Goal: Information Seeking & Learning: Learn about a topic

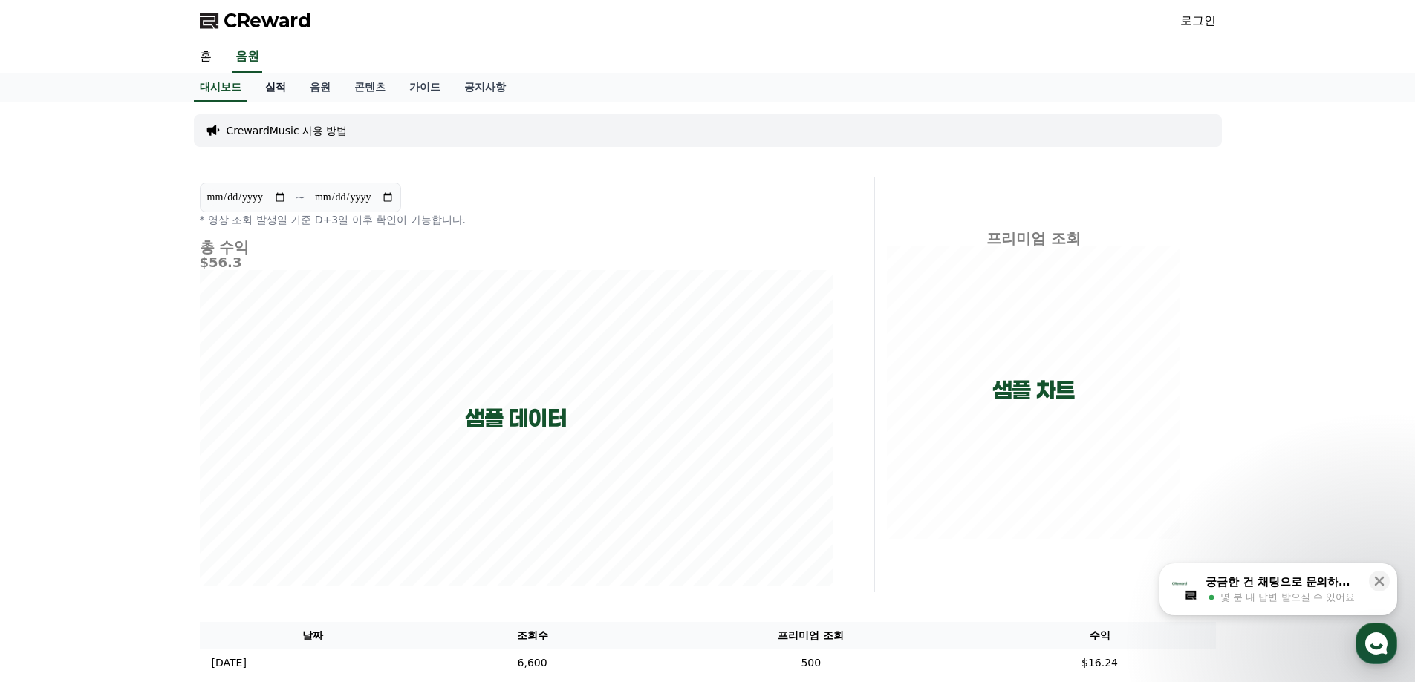
click at [267, 87] on link "실적" at bounding box center [275, 88] width 45 height 28
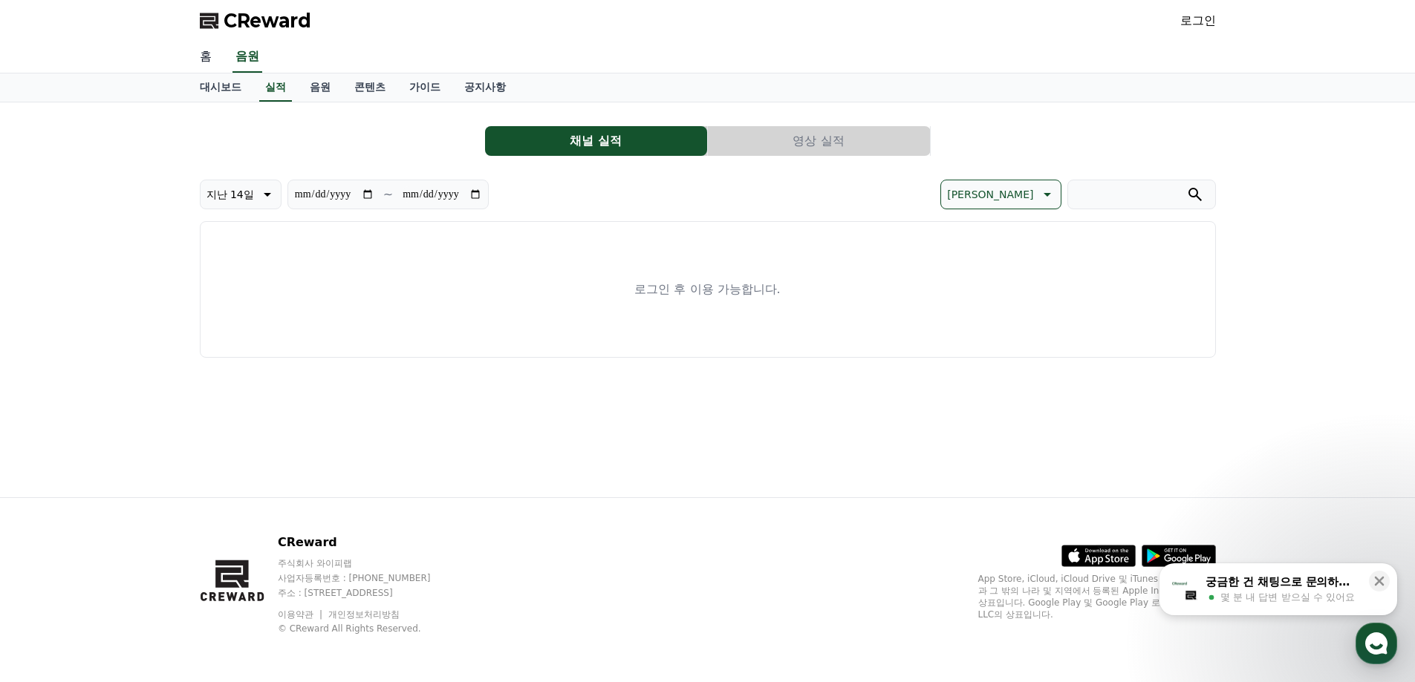
click at [215, 59] on link "홈" at bounding box center [206, 57] width 36 height 31
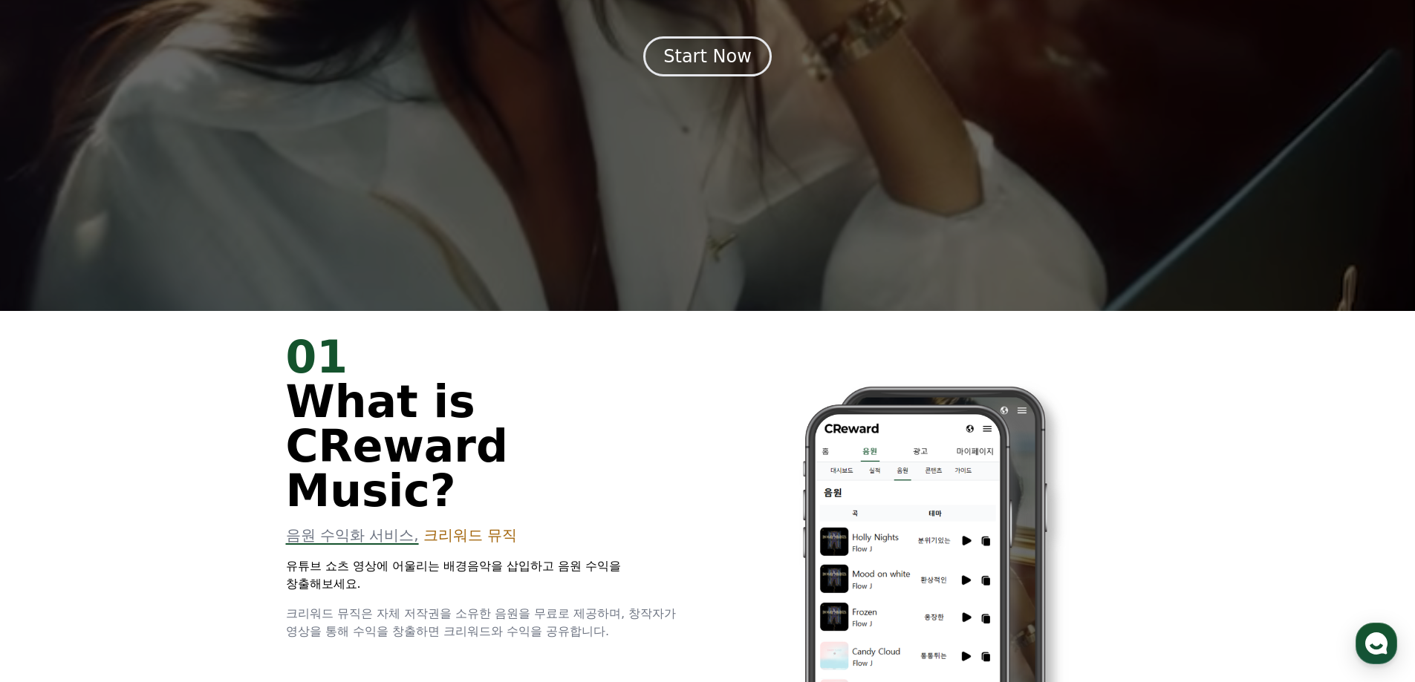
scroll to position [297, 0]
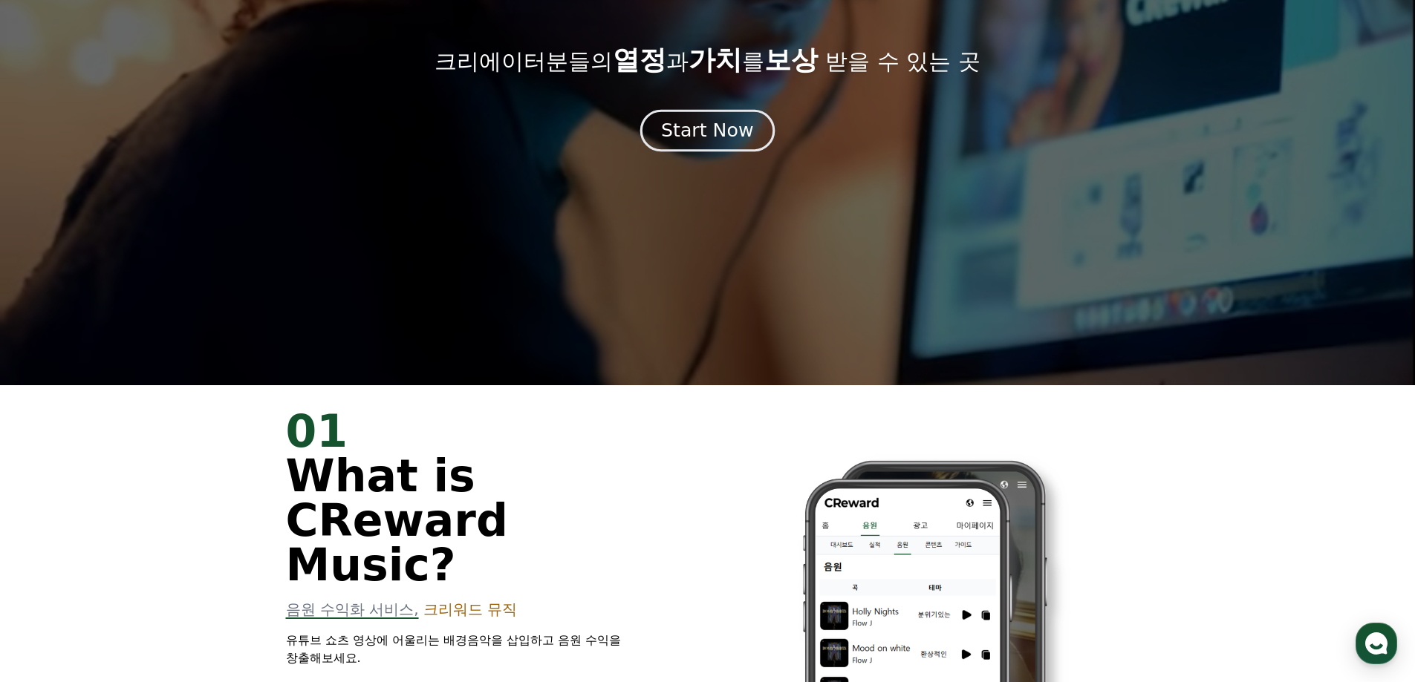
click at [704, 128] on div "Start Now" at bounding box center [707, 130] width 92 height 25
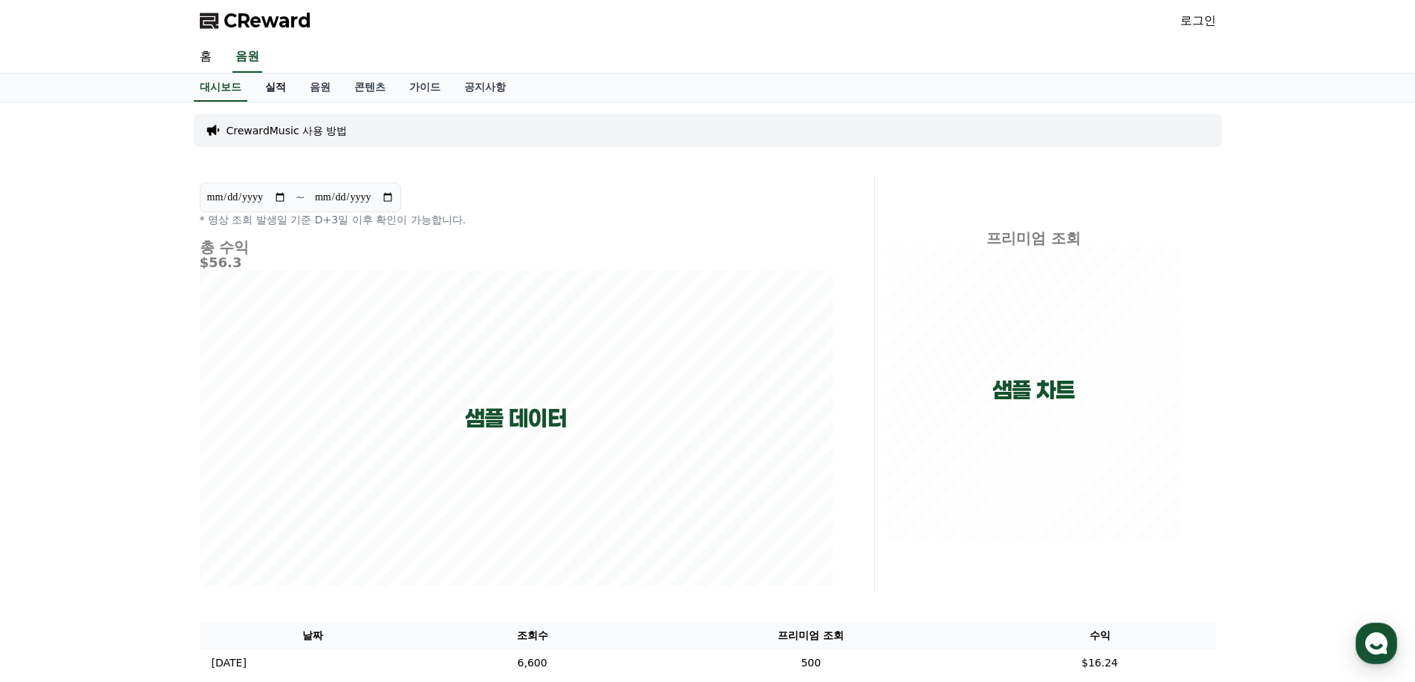
click at [280, 81] on link "실적" at bounding box center [275, 88] width 45 height 28
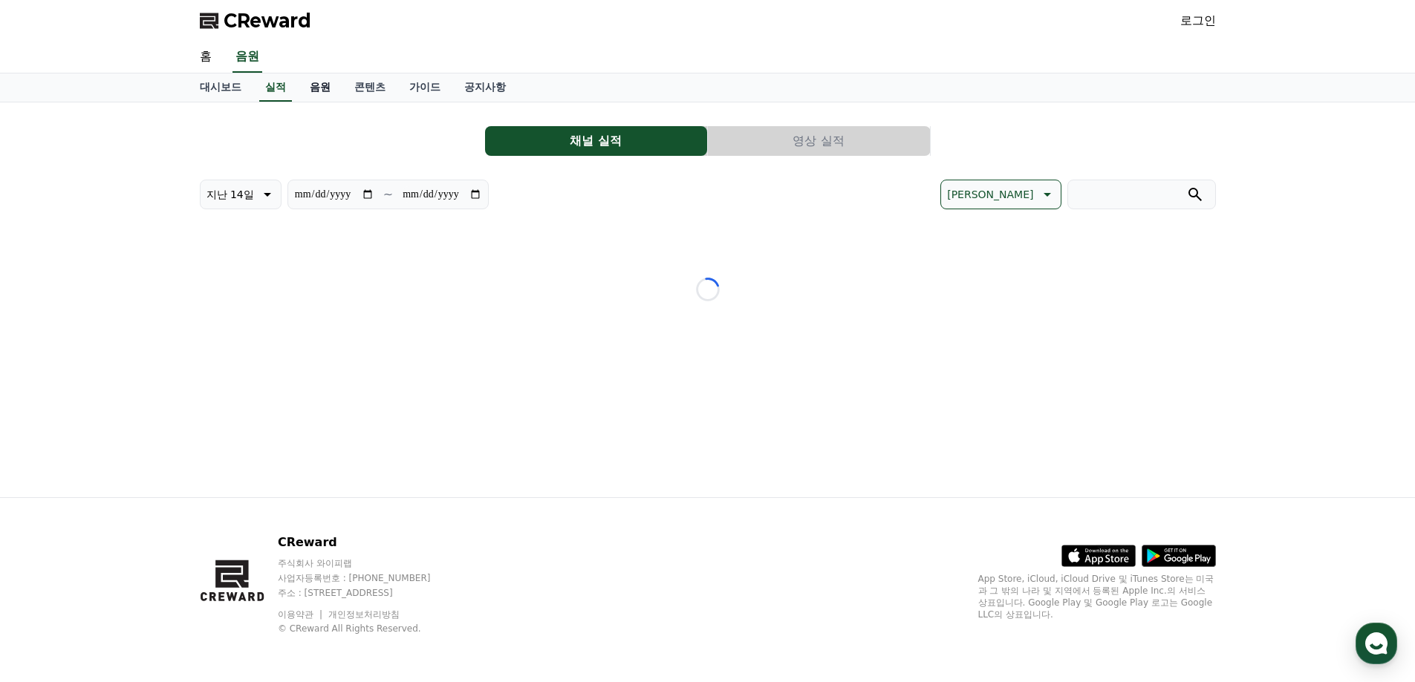
click at [320, 84] on link "음원" at bounding box center [320, 88] width 45 height 28
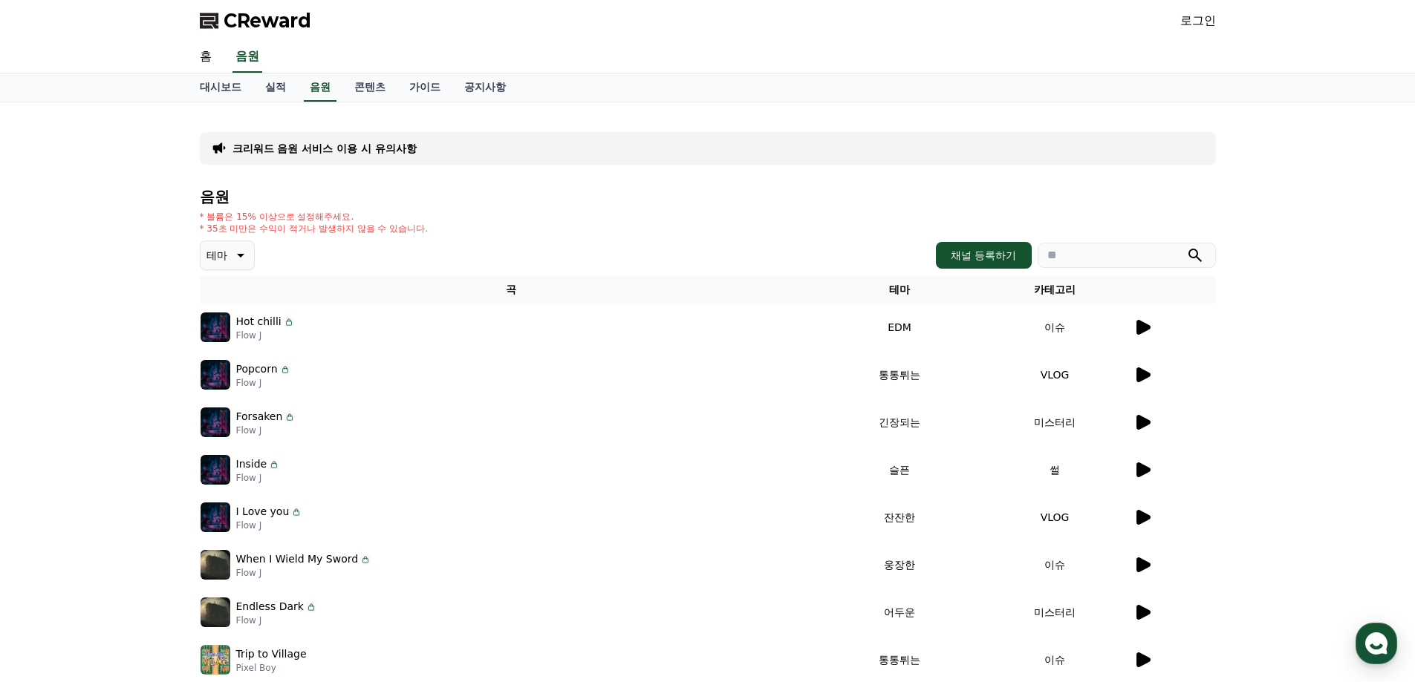
scroll to position [323, 0]
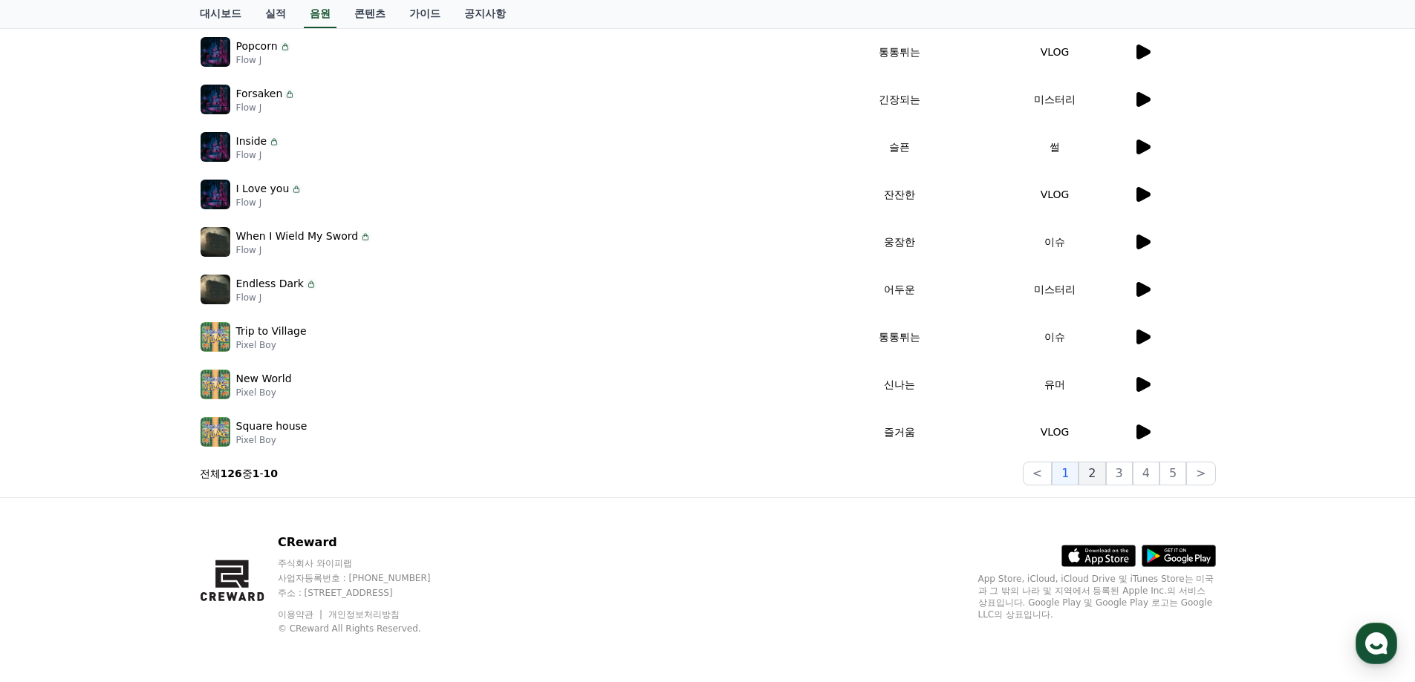
click at [1107, 476] on button "2" at bounding box center [1119, 474] width 27 height 24
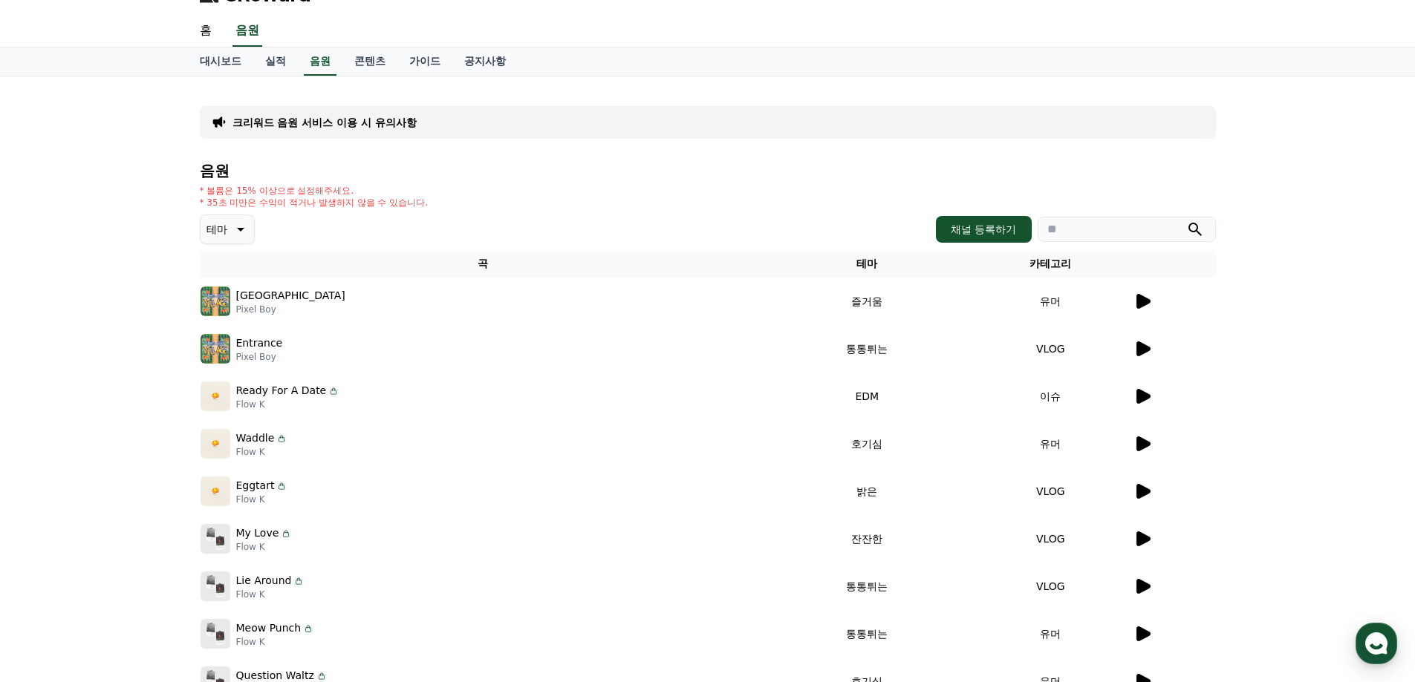
scroll to position [323, 0]
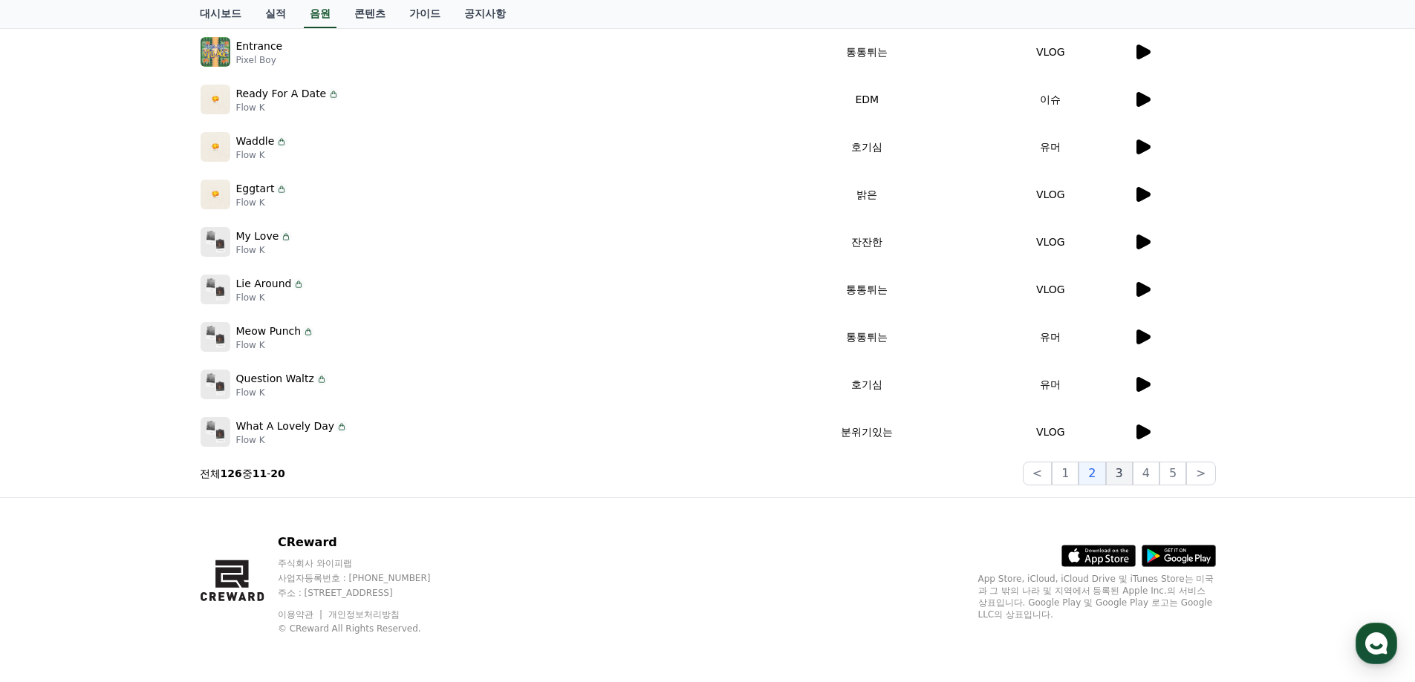
click at [1159, 476] on button "3" at bounding box center [1172, 474] width 27 height 24
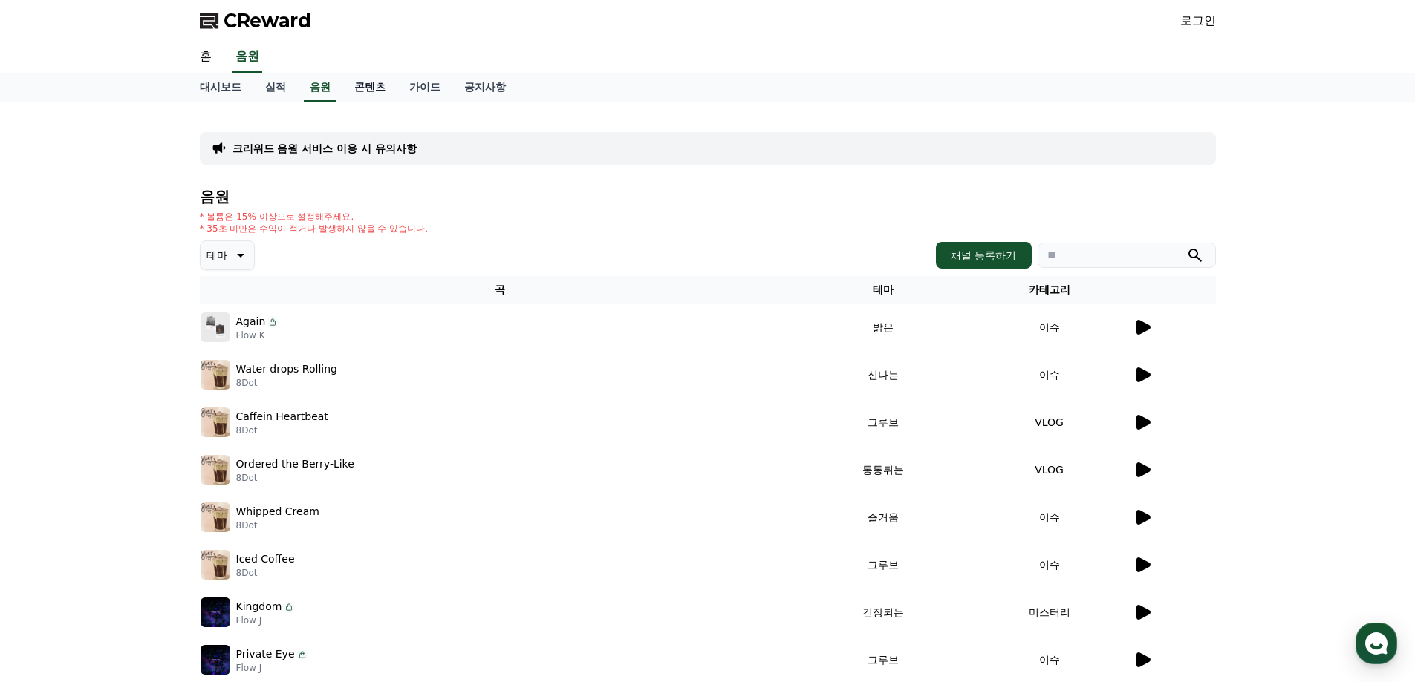
click at [363, 93] on link "콘텐츠" at bounding box center [369, 88] width 55 height 28
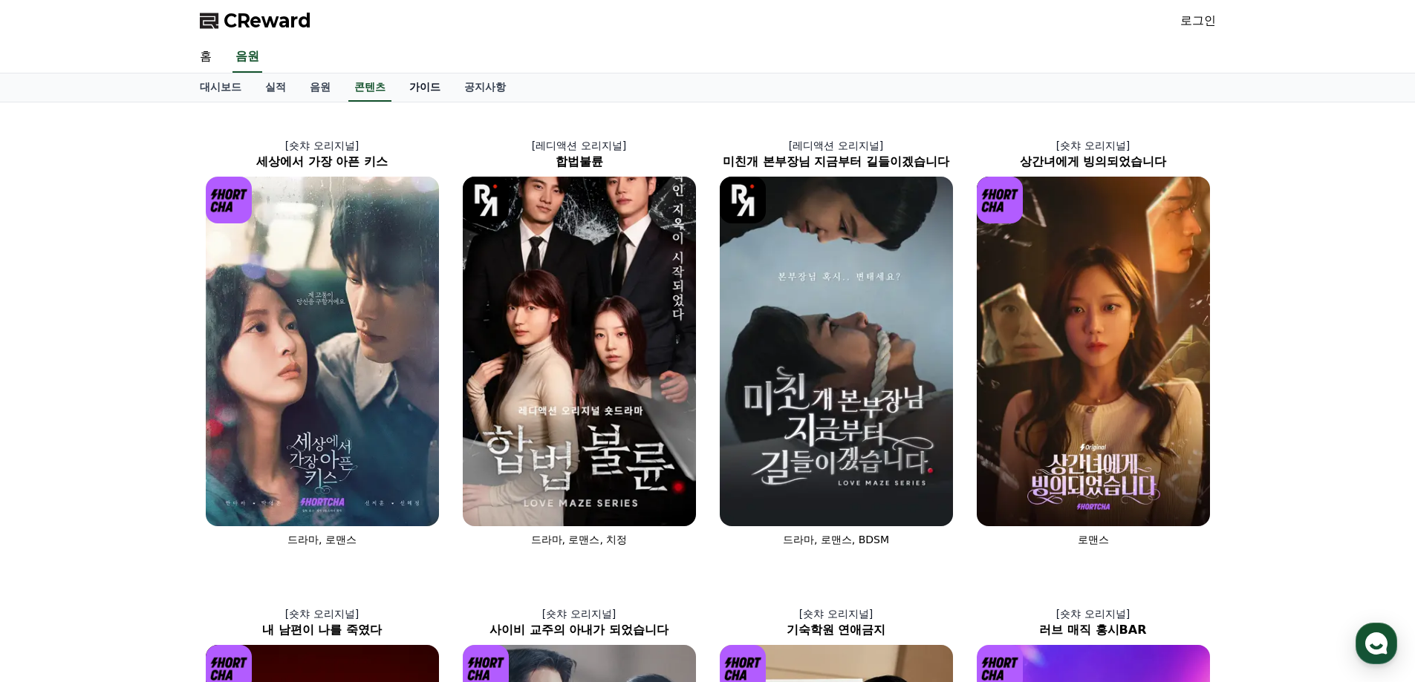
click at [429, 93] on link "가이드" at bounding box center [424, 88] width 55 height 28
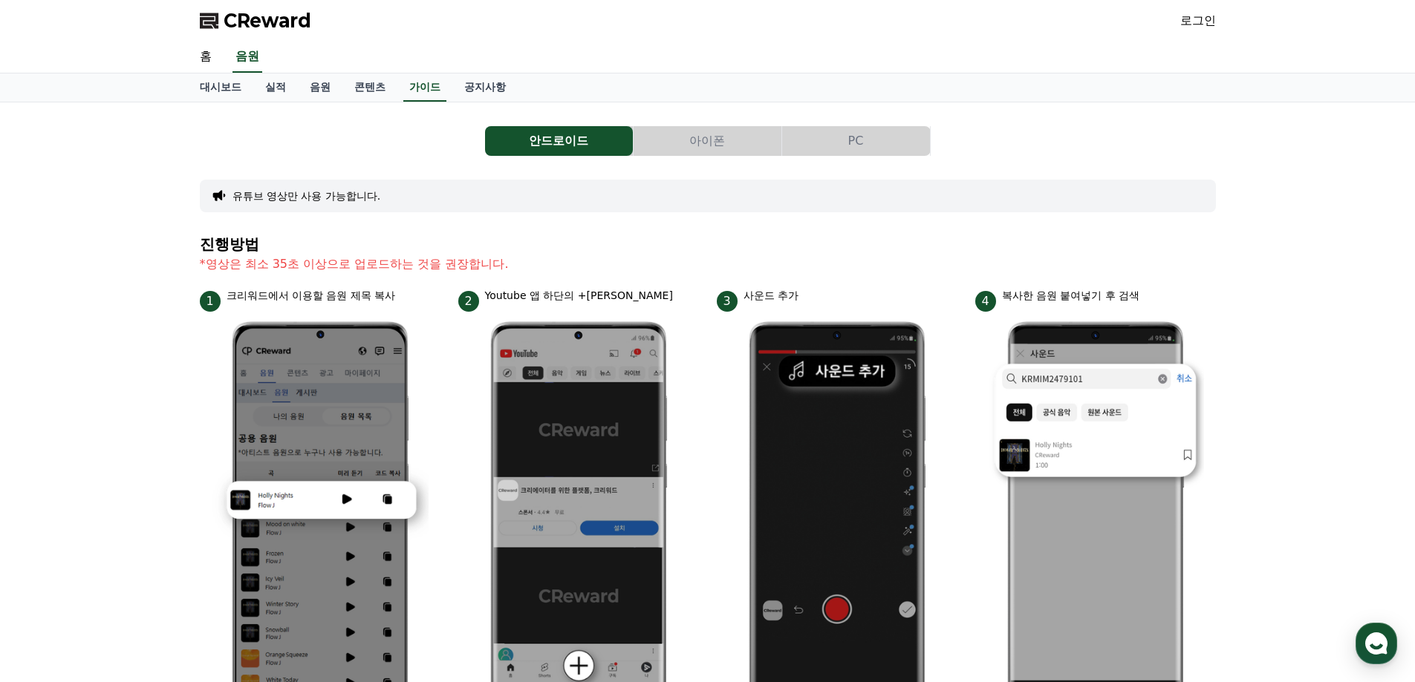
click at [718, 134] on button "아이폰" at bounding box center [707, 141] width 148 height 30
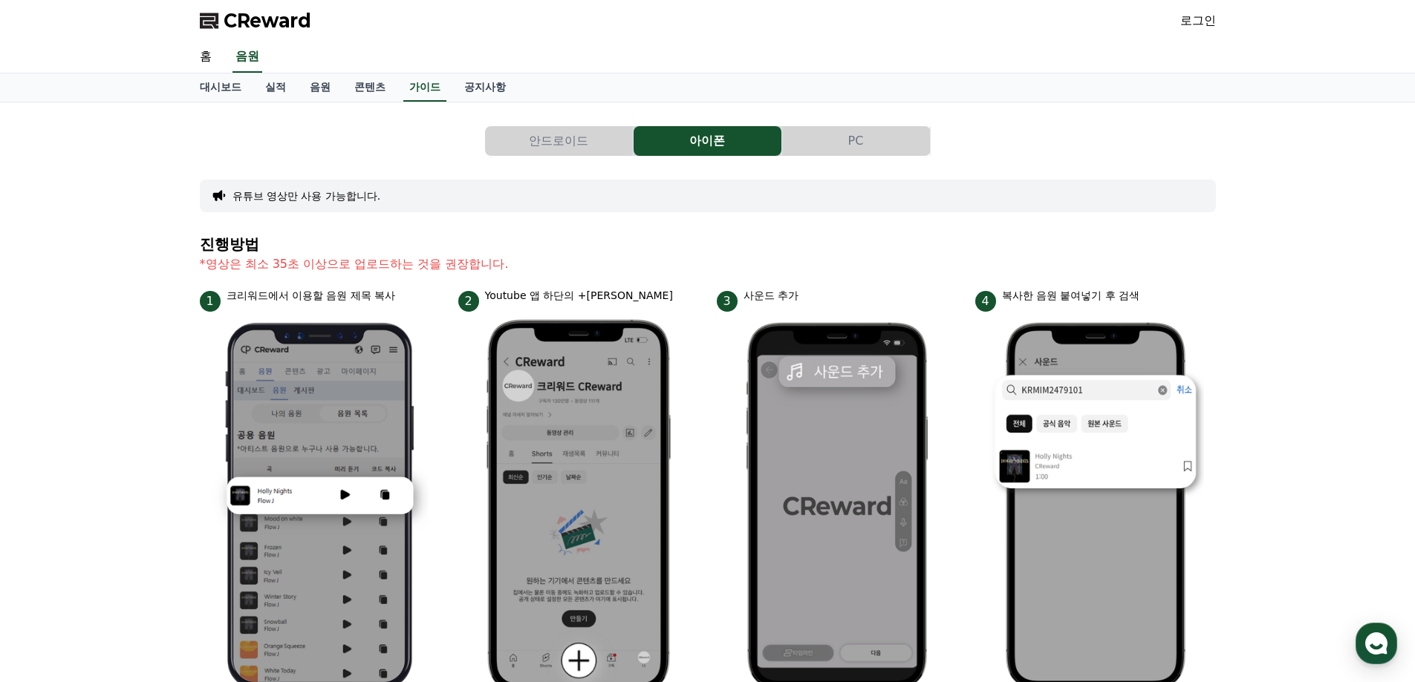
click at [824, 145] on button "PC" at bounding box center [856, 141] width 148 height 30
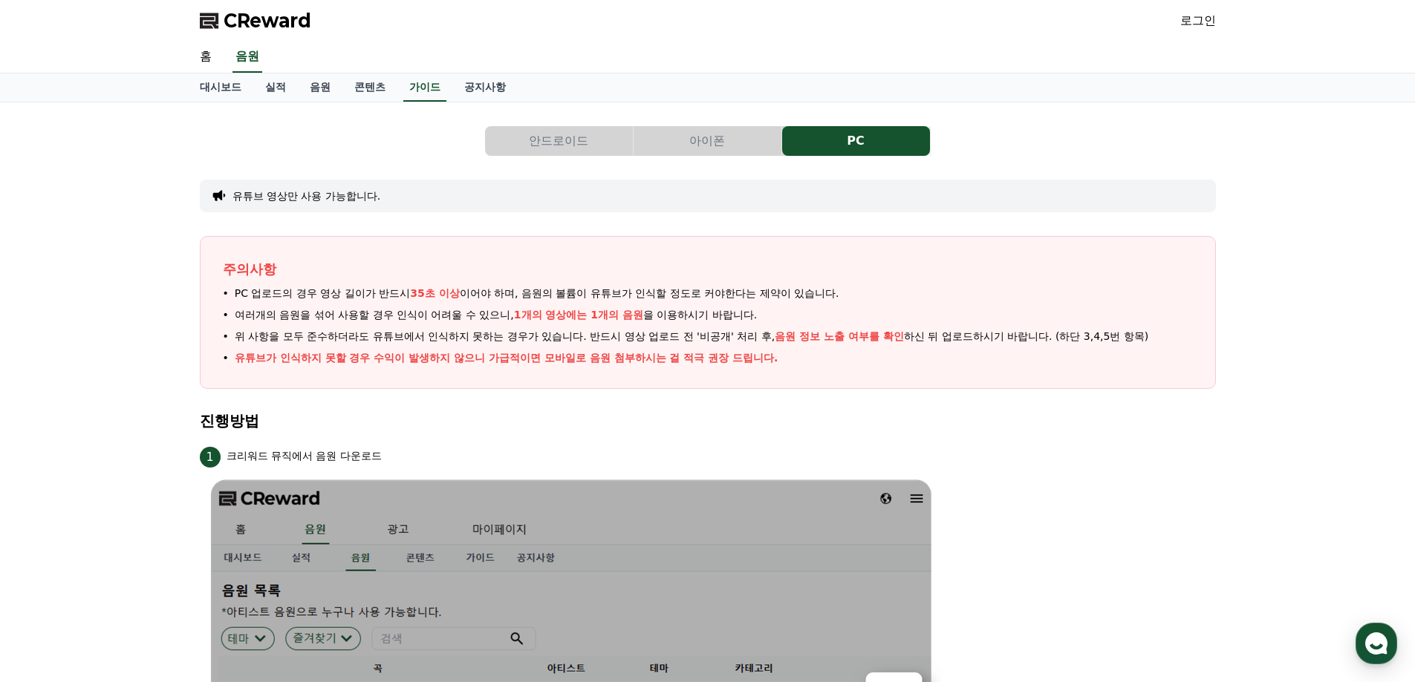
click at [502, 72] on div "홈 음원" at bounding box center [708, 57] width 1040 height 31
click at [502, 79] on link "공지사항" at bounding box center [484, 88] width 65 height 28
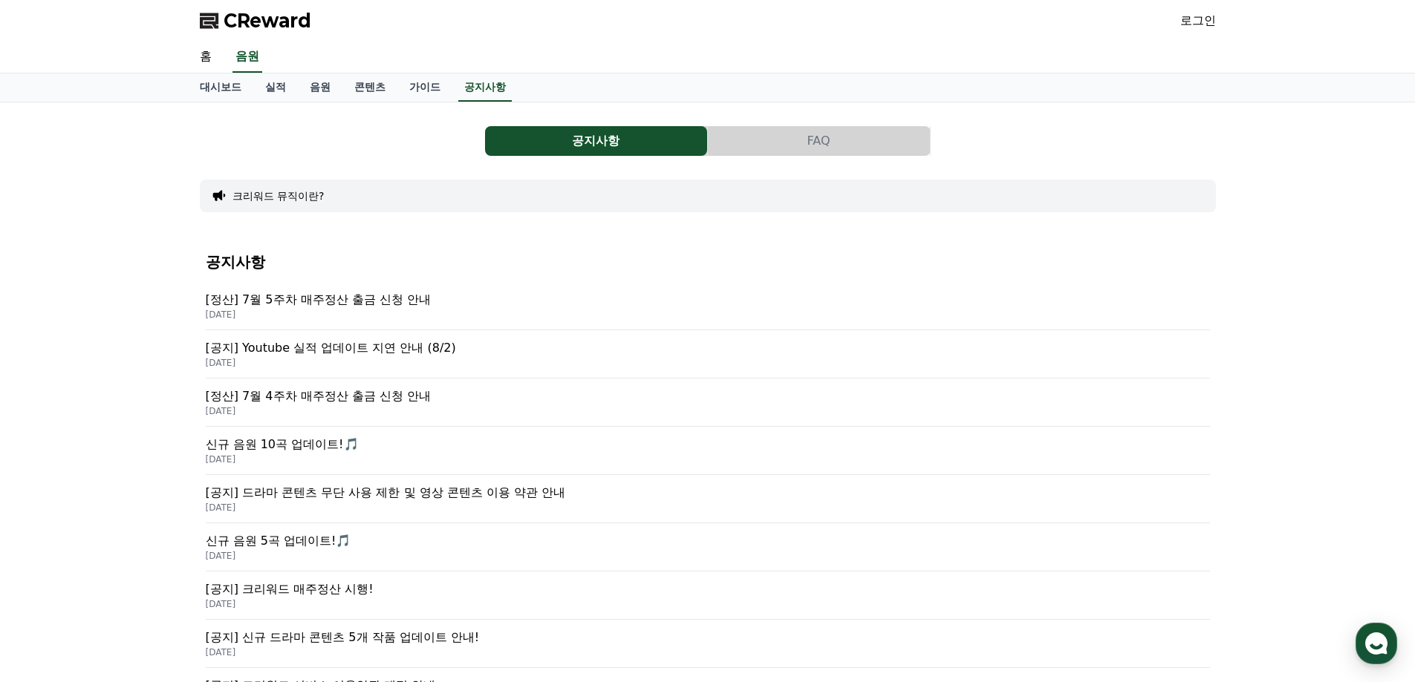
click at [412, 310] on p "[DATE]" at bounding box center [708, 315] width 1004 height 12
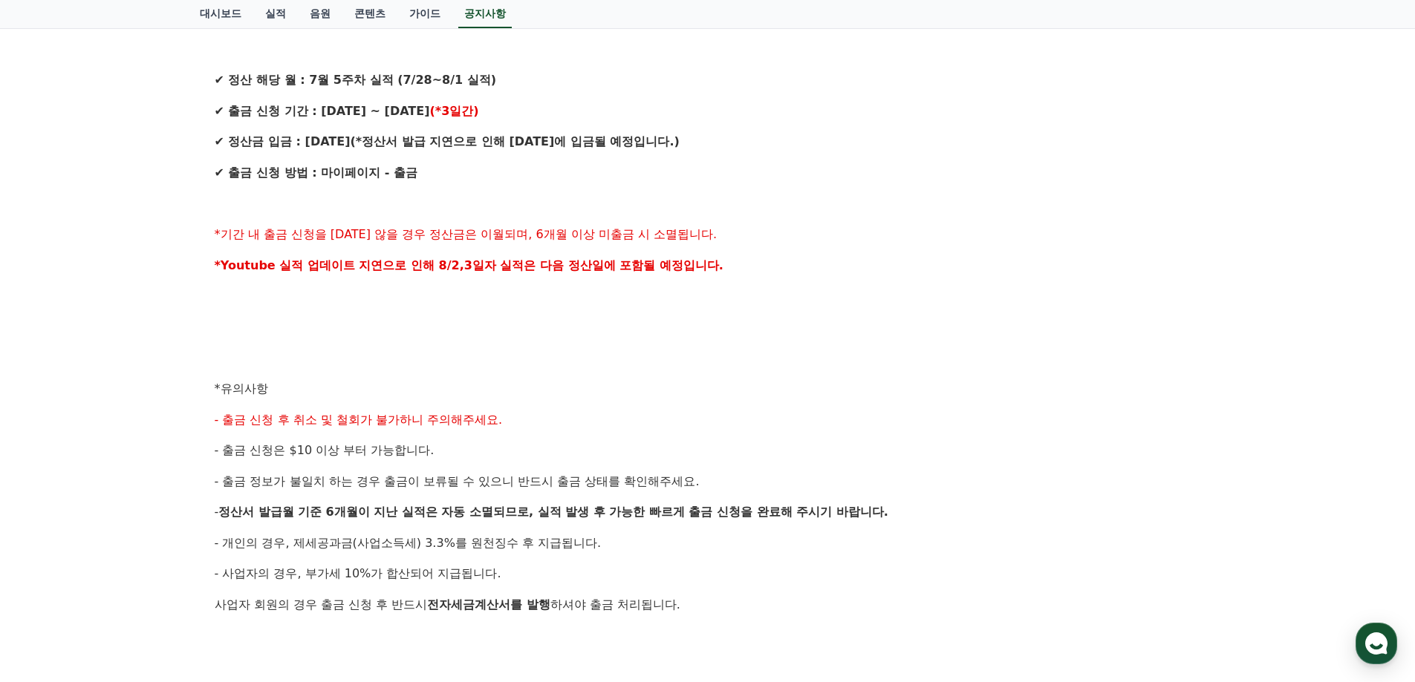
scroll to position [594, 0]
